Goal: Find specific page/section

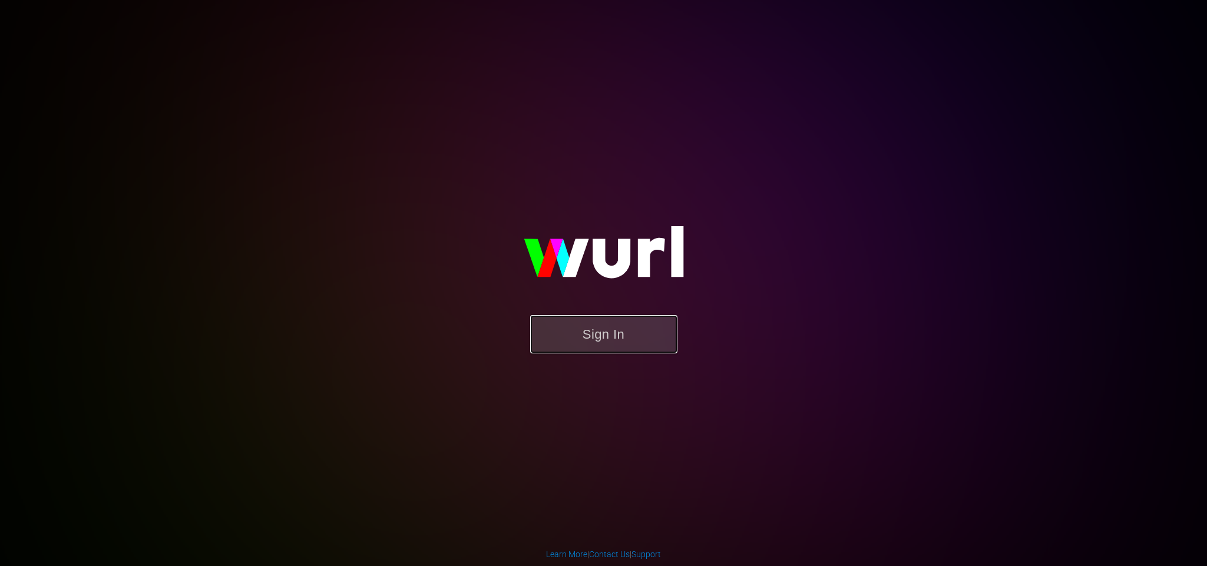
click at [572, 336] on button "Sign In" at bounding box center [603, 334] width 147 height 38
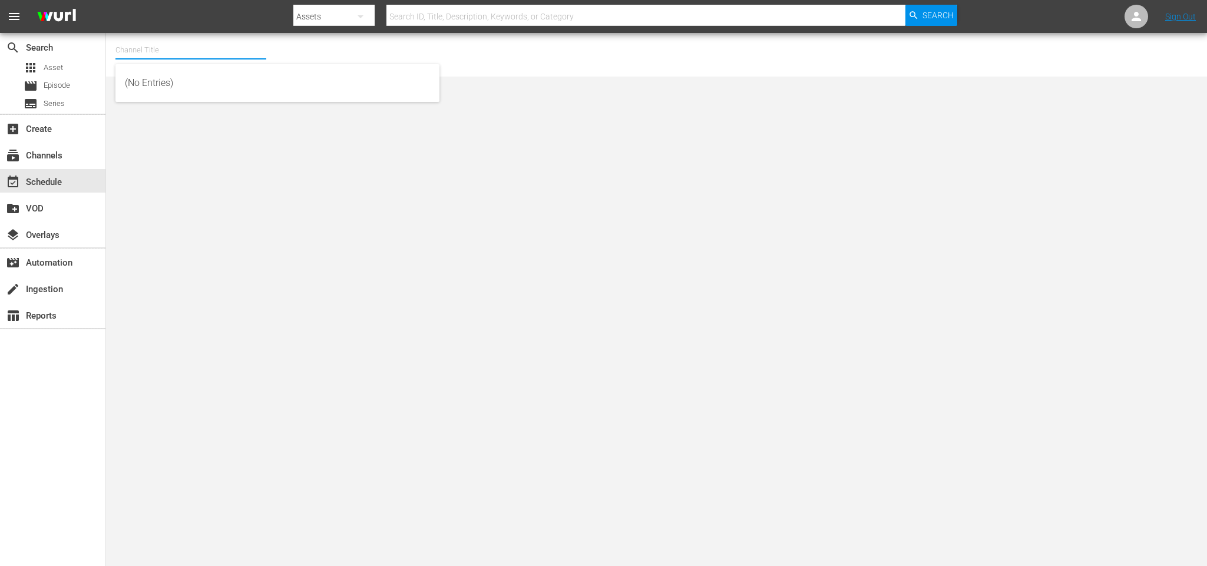
click at [133, 41] on input "text" at bounding box center [190, 50] width 151 height 28
type input "cys"
click at [45, 61] on div "apps Asset" at bounding box center [43, 67] width 39 height 16
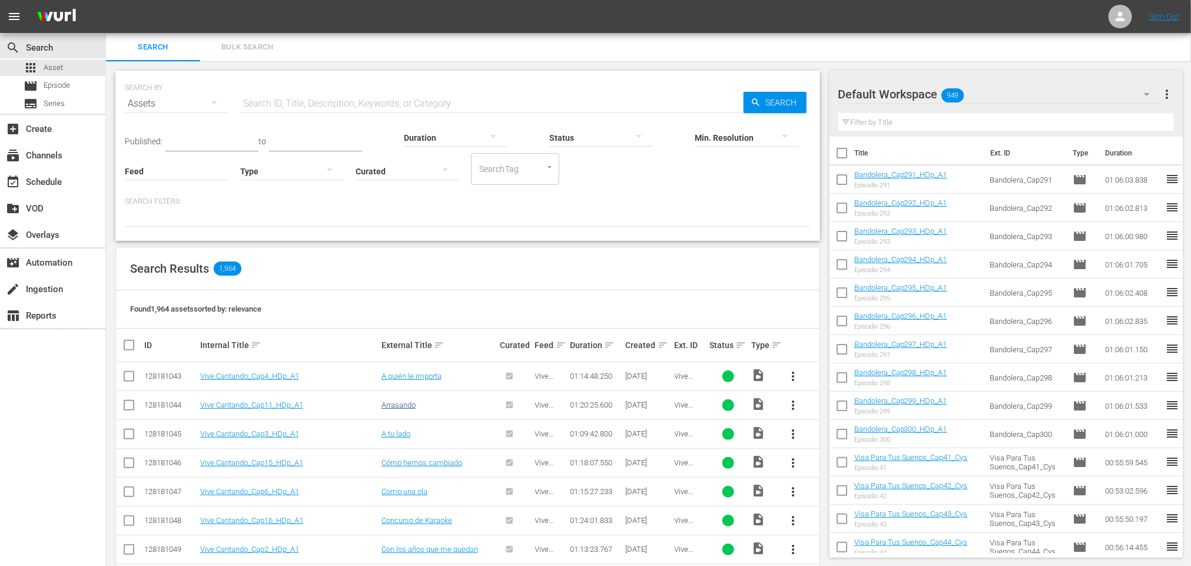
drag, startPoint x: 82, startPoint y: 416, endPoint x: 382, endPoint y: 401, distance: 300.7
click at [92, 412] on div "search Search apps Asset movie Episode subtitles Series add_box Create subscrip…" at bounding box center [53, 316] width 106 height 566
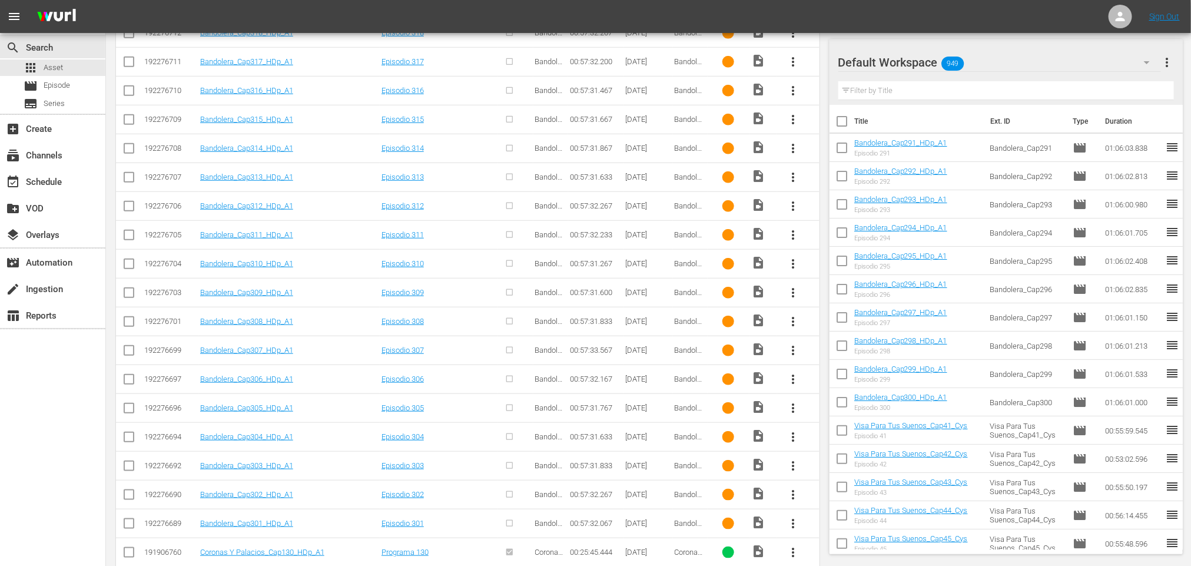
scroll to position [607, 0]
